Goal: Task Accomplishment & Management: Manage account settings

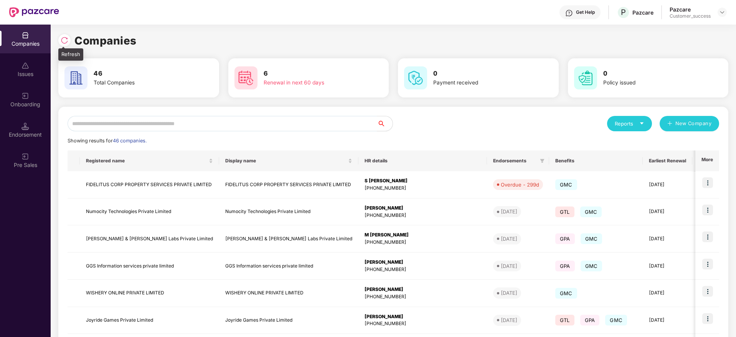
click at [66, 40] on img at bounding box center [65, 40] width 8 height 8
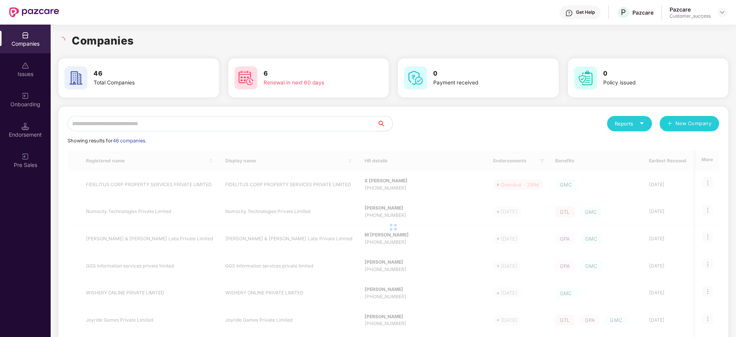
click at [194, 122] on input "text" at bounding box center [223, 123] width 310 height 15
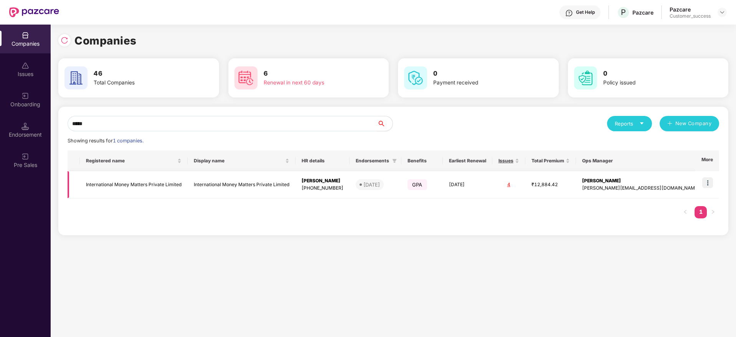
type input "*****"
click at [710, 183] on img at bounding box center [708, 182] width 11 height 11
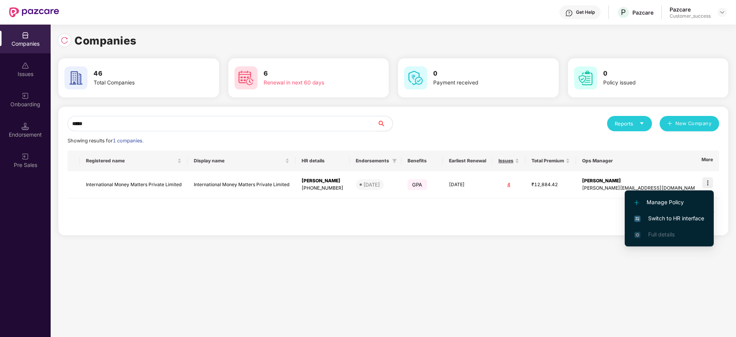
click at [686, 220] on span "Switch to HR interface" at bounding box center [670, 218] width 70 height 8
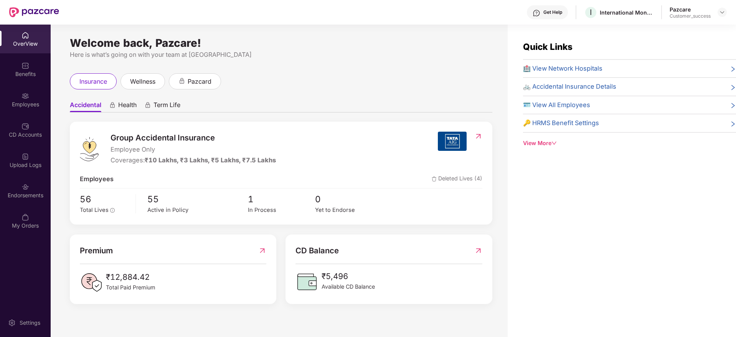
click at [18, 95] on div "Employees" at bounding box center [25, 99] width 51 height 29
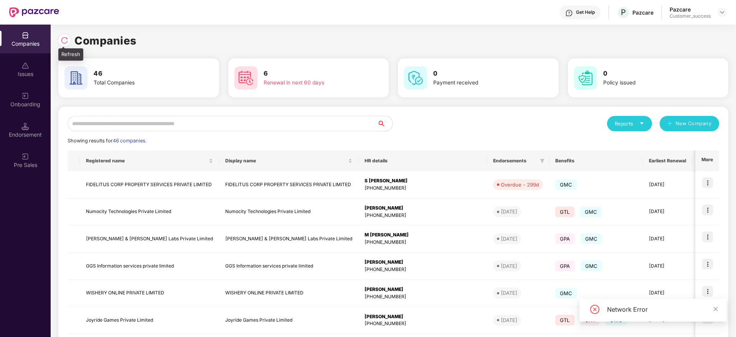
click at [69, 39] on div at bounding box center [64, 40] width 12 height 12
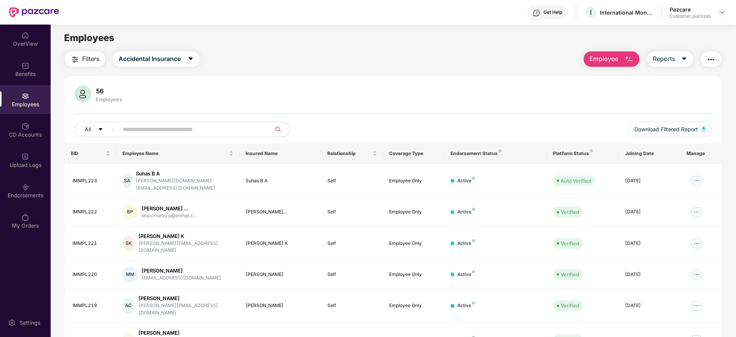
click at [237, 66] on div "Filters Accidental Insurance Employee Reports" at bounding box center [393, 58] width 657 height 15
click at [16, 68] on div "Benefits" at bounding box center [25, 69] width 51 height 29
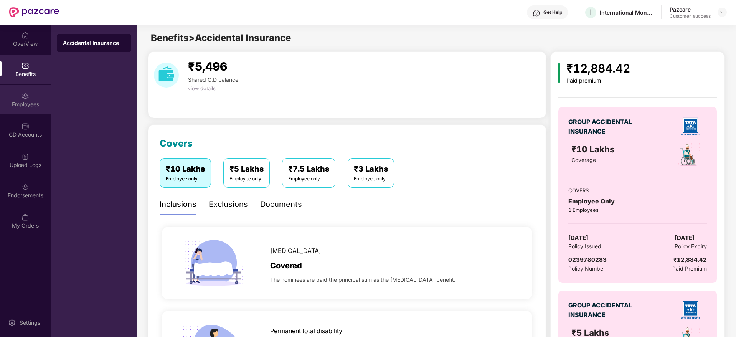
click at [28, 102] on div "Employees" at bounding box center [25, 105] width 51 height 8
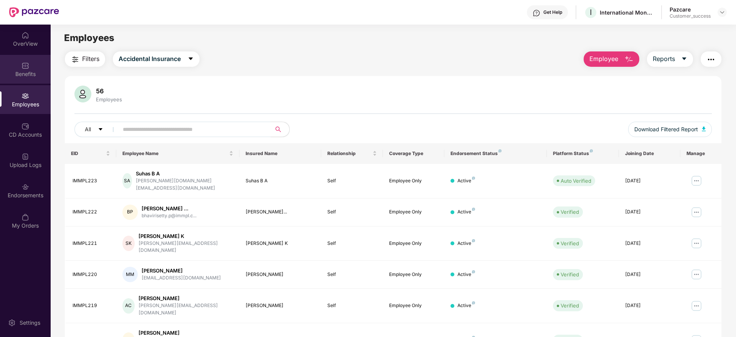
click at [38, 77] on div "Benefits" at bounding box center [25, 74] width 51 height 8
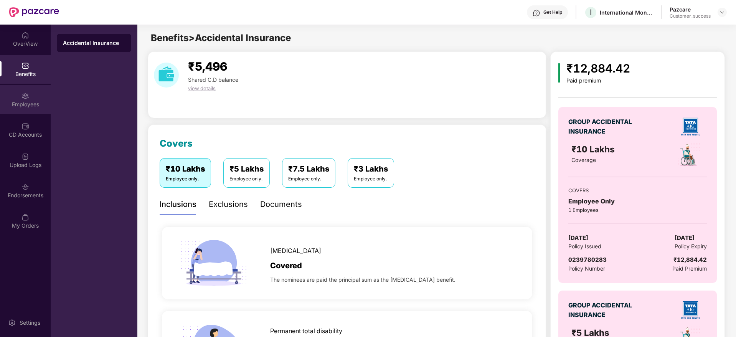
click at [21, 100] on div "Employees" at bounding box center [25, 99] width 51 height 29
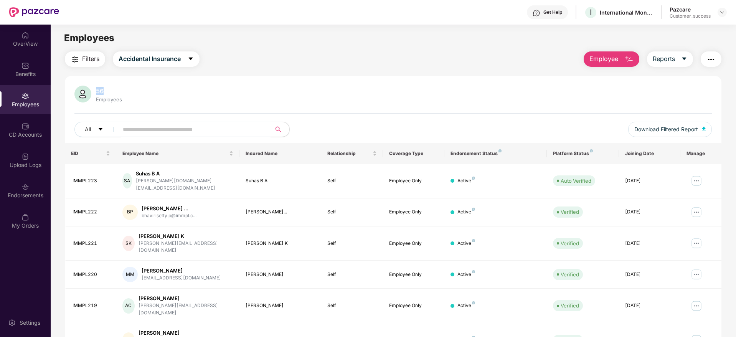
drag, startPoint x: 107, startPoint y: 92, endPoint x: 96, endPoint y: 91, distance: 10.8
click at [96, 91] on div "56" at bounding box center [108, 91] width 29 height 8
click at [117, 91] on div "56" at bounding box center [108, 91] width 29 height 8
drag, startPoint x: 106, startPoint y: 88, endPoint x: 97, endPoint y: 90, distance: 9.0
click at [97, 90] on div "56" at bounding box center [108, 91] width 29 height 8
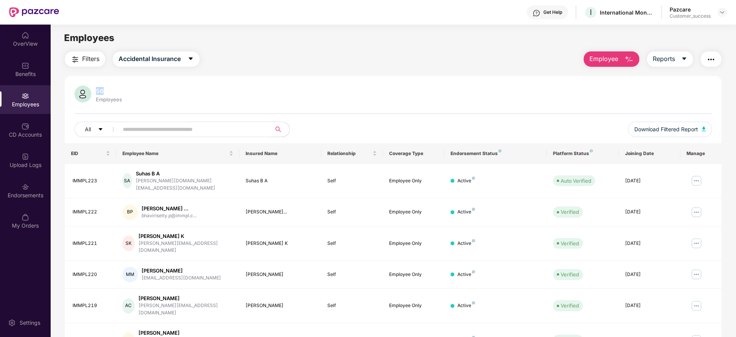
click at [97, 89] on div "56" at bounding box center [108, 91] width 29 height 8
drag, startPoint x: 106, startPoint y: 89, endPoint x: 97, endPoint y: 90, distance: 9.2
click at [97, 90] on div "56" at bounding box center [108, 91] width 29 height 8
click at [99, 90] on div "56" at bounding box center [108, 91] width 29 height 8
click at [114, 91] on div "56" at bounding box center [108, 91] width 29 height 8
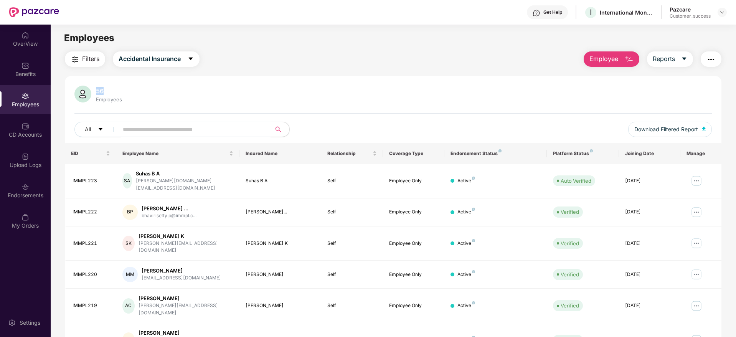
drag, startPoint x: 104, startPoint y: 88, endPoint x: 95, endPoint y: 88, distance: 8.8
click at [95, 88] on div "56" at bounding box center [108, 91] width 29 height 8
click at [99, 89] on div "56" at bounding box center [108, 91] width 29 height 8
drag, startPoint x: 104, startPoint y: 89, endPoint x: 97, endPoint y: 90, distance: 6.6
click at [97, 90] on div "56" at bounding box center [108, 91] width 29 height 8
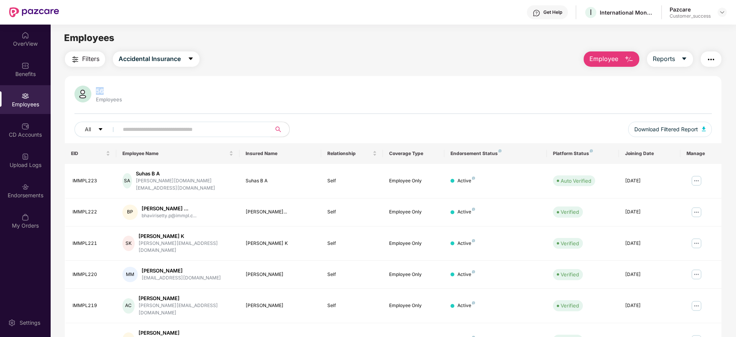
click at [97, 90] on div "56" at bounding box center [108, 91] width 29 height 8
drag, startPoint x: 104, startPoint y: 91, endPoint x: 97, endPoint y: 91, distance: 7.7
click at [97, 91] on div "56" at bounding box center [108, 91] width 29 height 8
drag, startPoint x: 107, startPoint y: 91, endPoint x: 98, endPoint y: 91, distance: 9.2
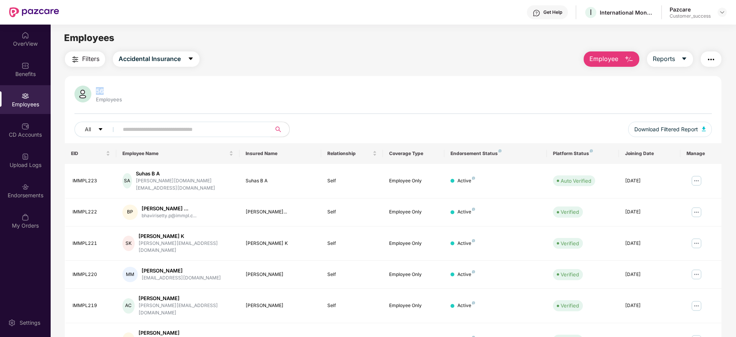
click at [98, 91] on div "56" at bounding box center [108, 91] width 29 height 8
click at [101, 91] on div "56" at bounding box center [108, 91] width 29 height 8
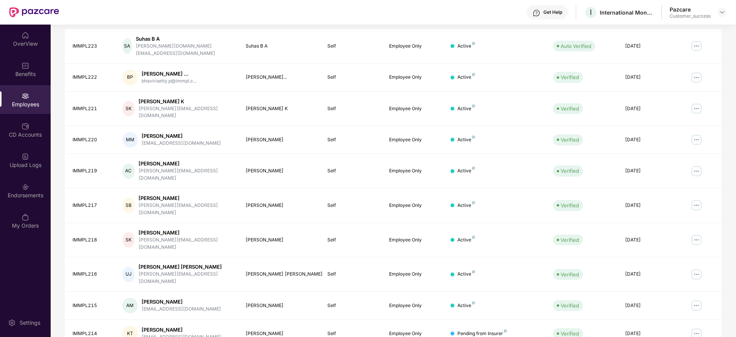
scroll to position [0, 0]
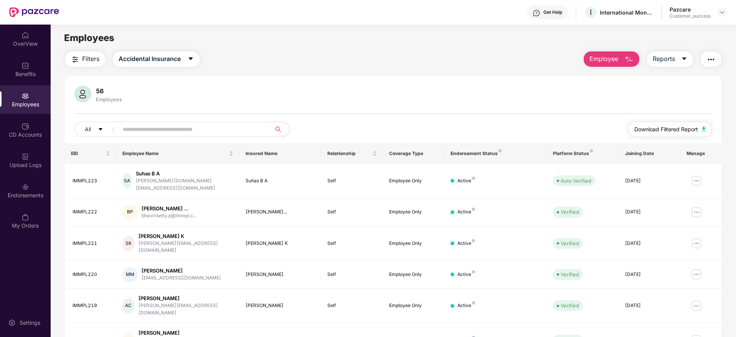
click at [664, 124] on button "Download Filtered Report" at bounding box center [671, 129] width 84 height 15
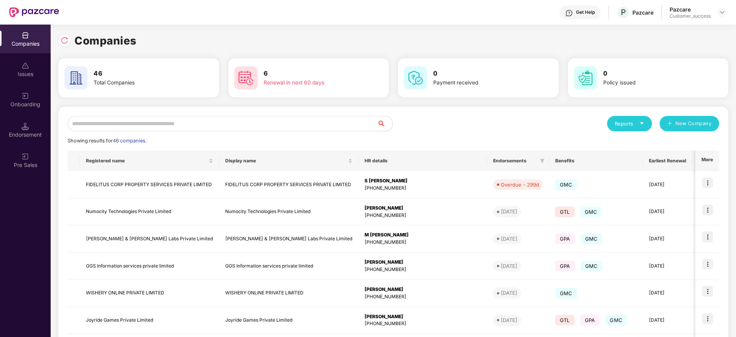
scroll to position [0, 1]
click at [210, 125] on input "text" at bounding box center [223, 123] width 310 height 15
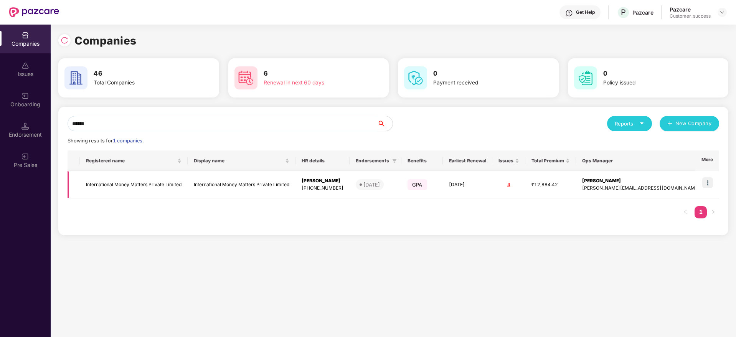
type input "******"
click at [155, 185] on td "International Money Matters Private Limited" at bounding box center [134, 184] width 108 height 27
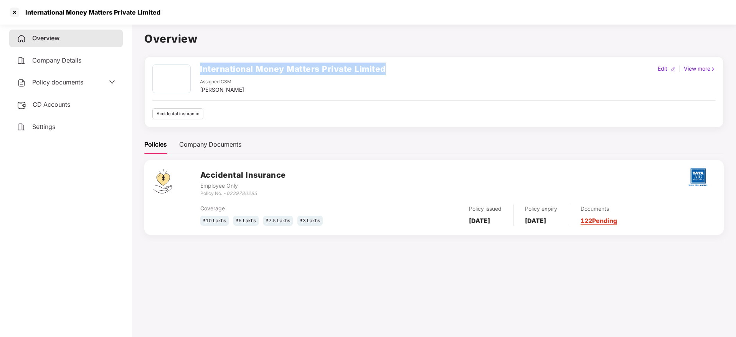
drag, startPoint x: 387, startPoint y: 69, endPoint x: 195, endPoint y: 75, distance: 192.4
click at [195, 75] on div "International Money Matters Private Limited Assigned CSM [PERSON_NAME] M Edit |…" at bounding box center [434, 80] width 564 height 30
copy div "International Money Matters Private Limited"
click at [17, 10] on div at bounding box center [14, 12] width 12 height 12
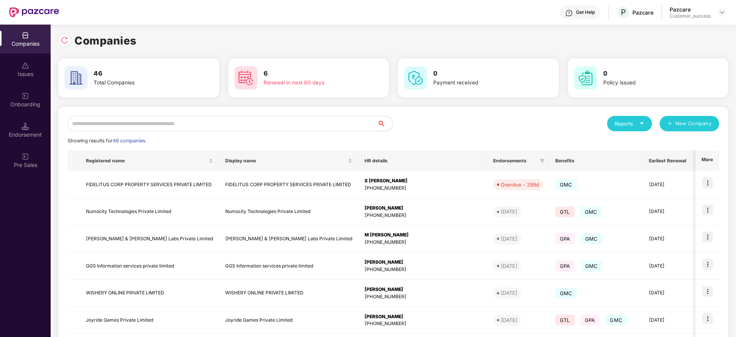
click at [239, 142] on div "Showing results for 46 companies." at bounding box center [394, 141] width 652 height 8
click at [250, 120] on input "text" at bounding box center [223, 123] width 310 height 15
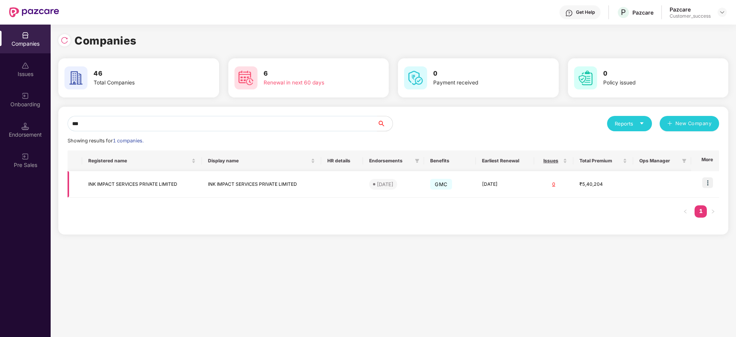
type input "***"
click at [711, 181] on img at bounding box center [708, 182] width 11 height 11
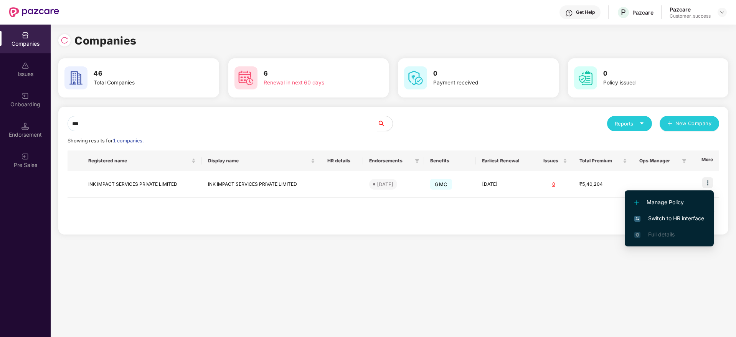
click at [688, 219] on span "Switch to HR interface" at bounding box center [670, 218] width 70 height 8
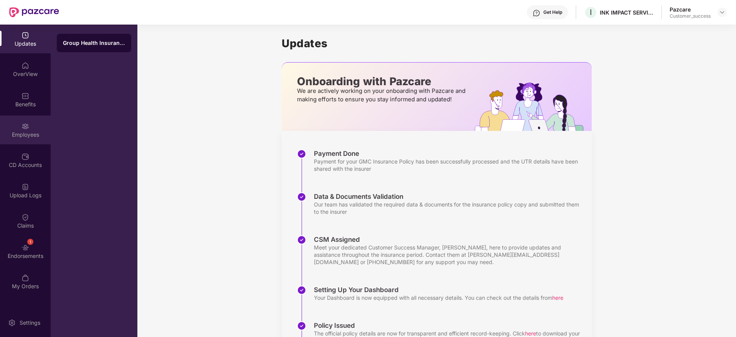
click at [29, 133] on div "Employees" at bounding box center [25, 135] width 51 height 8
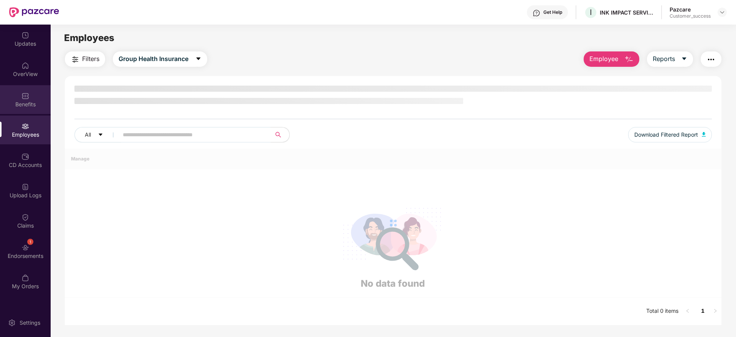
click at [26, 99] on img at bounding box center [26, 96] width 8 height 8
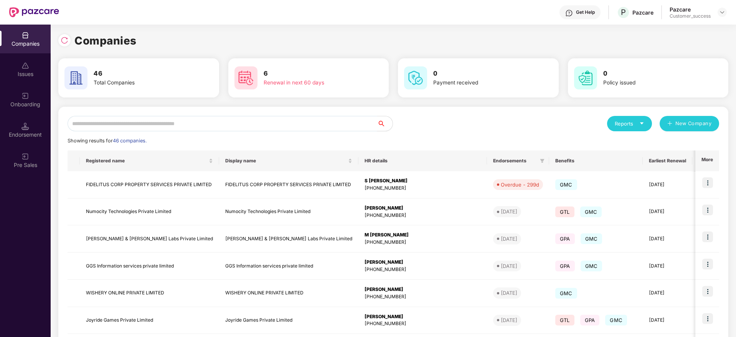
click at [258, 130] on input "text" at bounding box center [223, 123] width 310 height 15
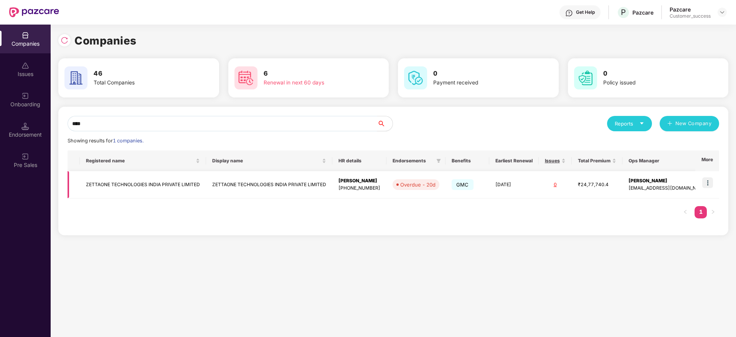
type input "****"
click at [713, 178] on img at bounding box center [708, 182] width 11 height 11
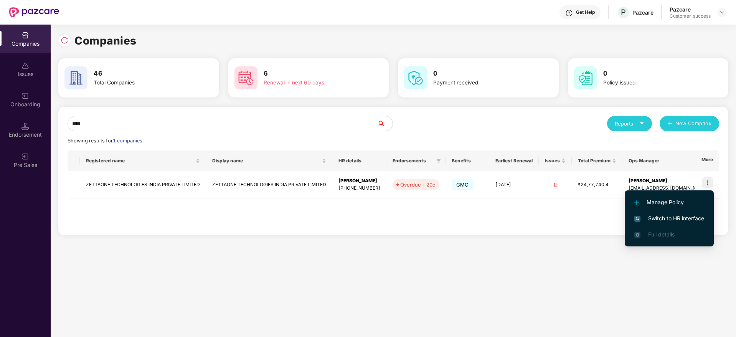
click at [689, 220] on span "Switch to HR interface" at bounding box center [670, 218] width 70 height 8
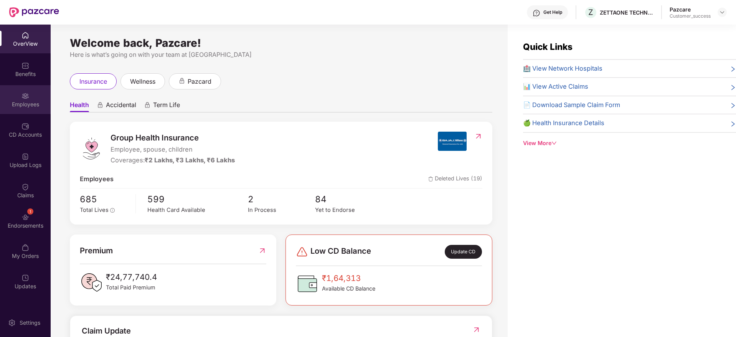
click at [37, 101] on div "Employees" at bounding box center [25, 105] width 51 height 8
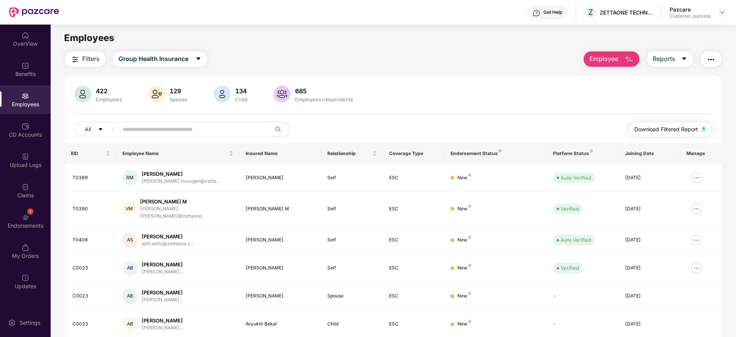
click at [675, 129] on span "Download Filtered Report" at bounding box center [667, 129] width 64 height 8
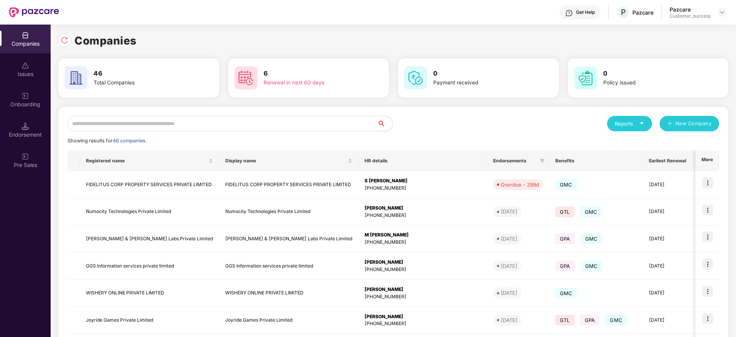
click at [231, 128] on input "text" at bounding box center [223, 123] width 310 height 15
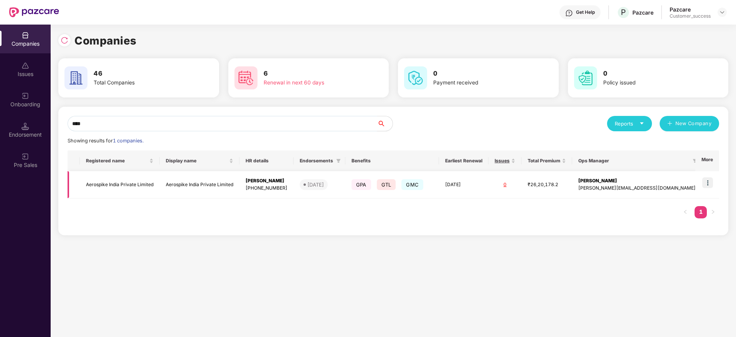
type input "****"
click at [710, 183] on img at bounding box center [708, 182] width 11 height 11
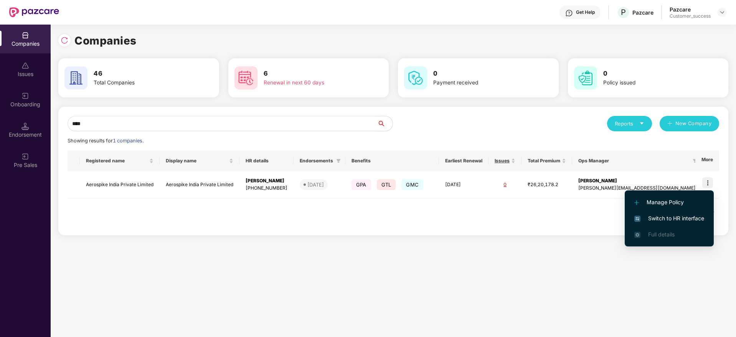
click at [681, 221] on span "Switch to HR interface" at bounding box center [670, 218] width 70 height 8
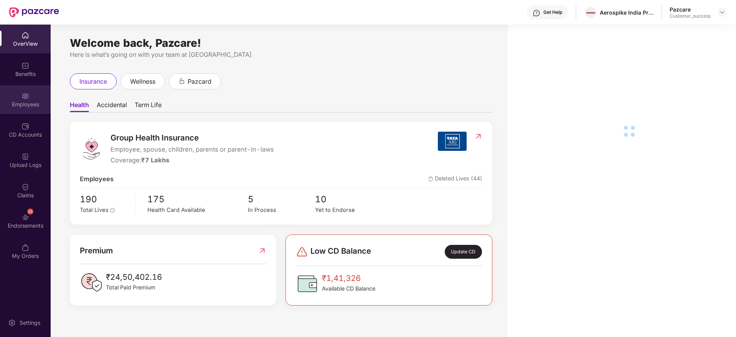
click at [25, 98] on img at bounding box center [26, 96] width 8 height 8
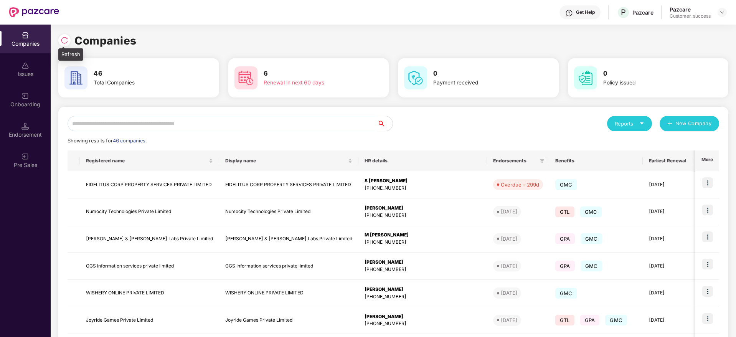
click at [66, 38] on img at bounding box center [65, 40] width 8 height 8
